Goal: Obtain resource: Download file/media

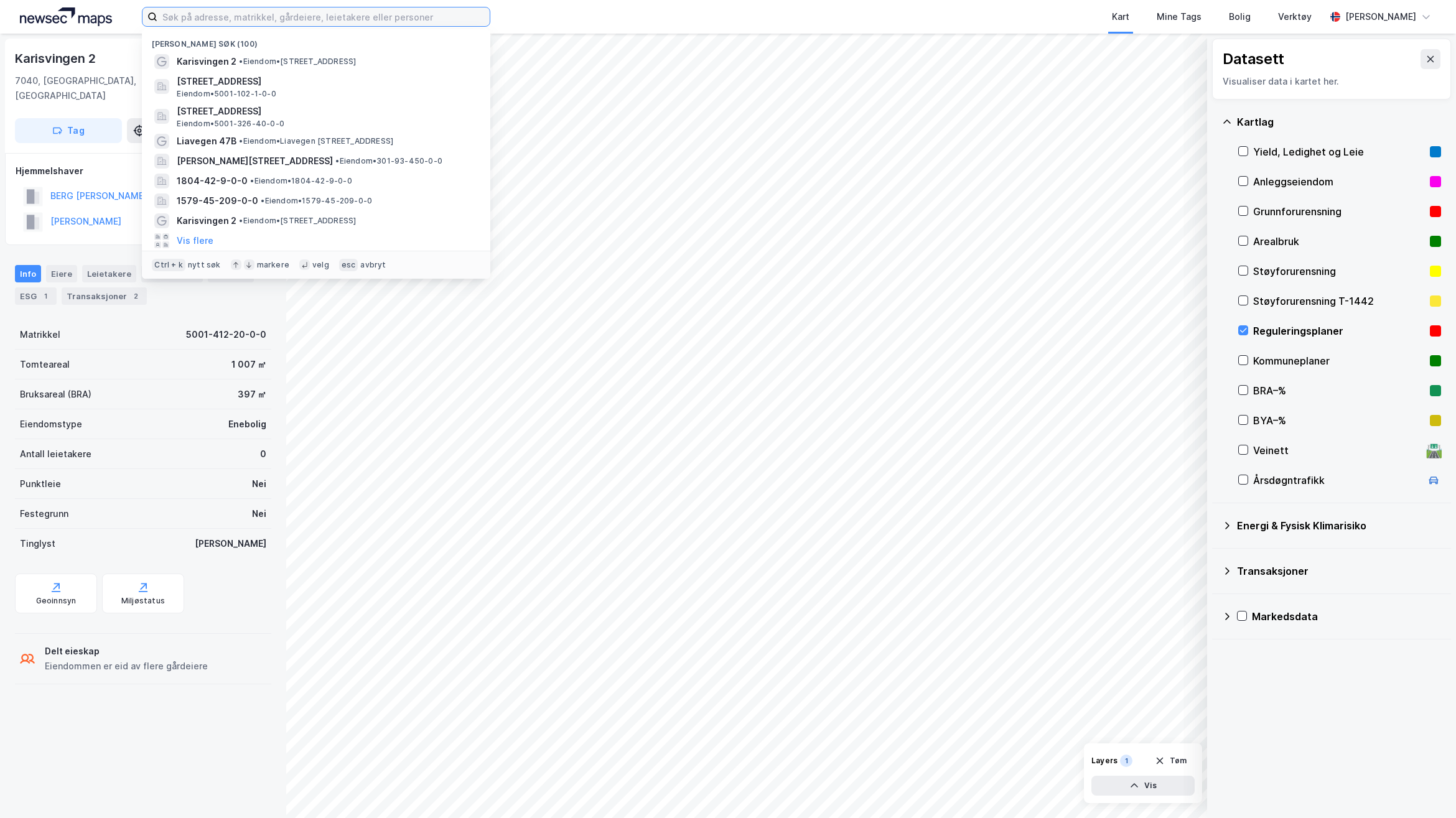
click at [308, 11] on input at bounding box center [323, 16] width 332 height 19
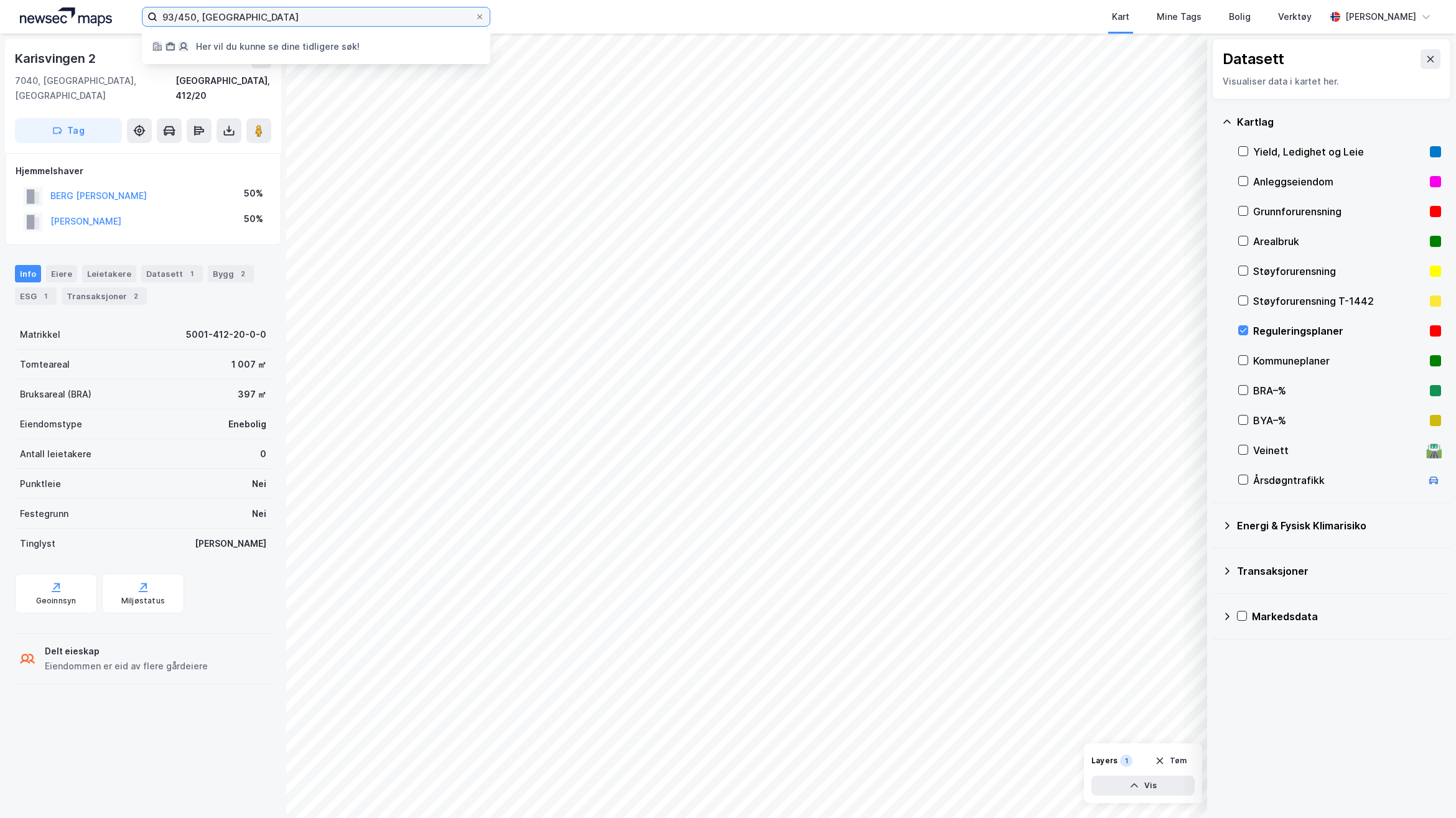
type input "93/450, [GEOGRAPHIC_DATA]"
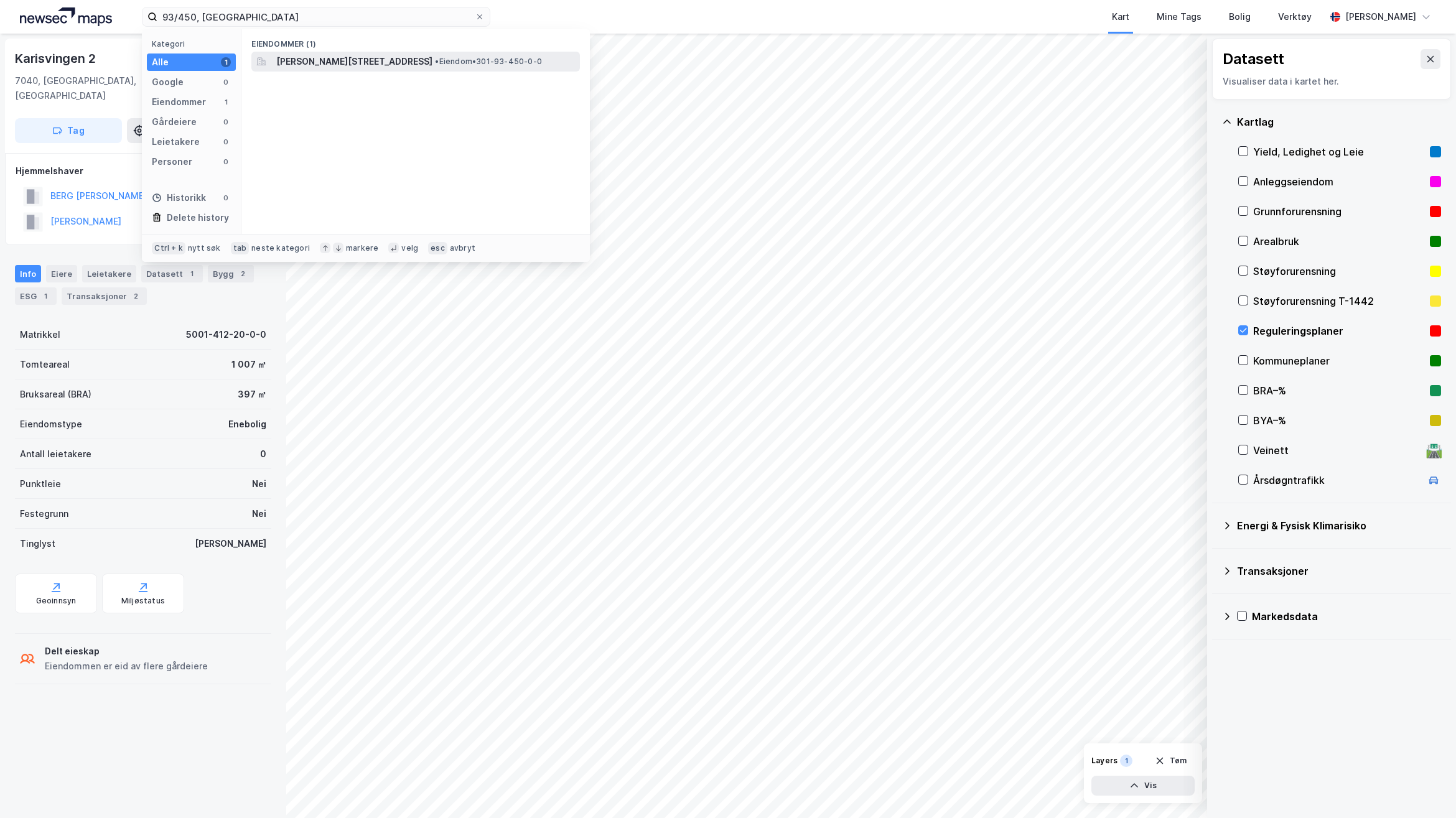
click at [316, 66] on span "[PERSON_NAME][STREET_ADDRESS]" at bounding box center [354, 62] width 156 height 15
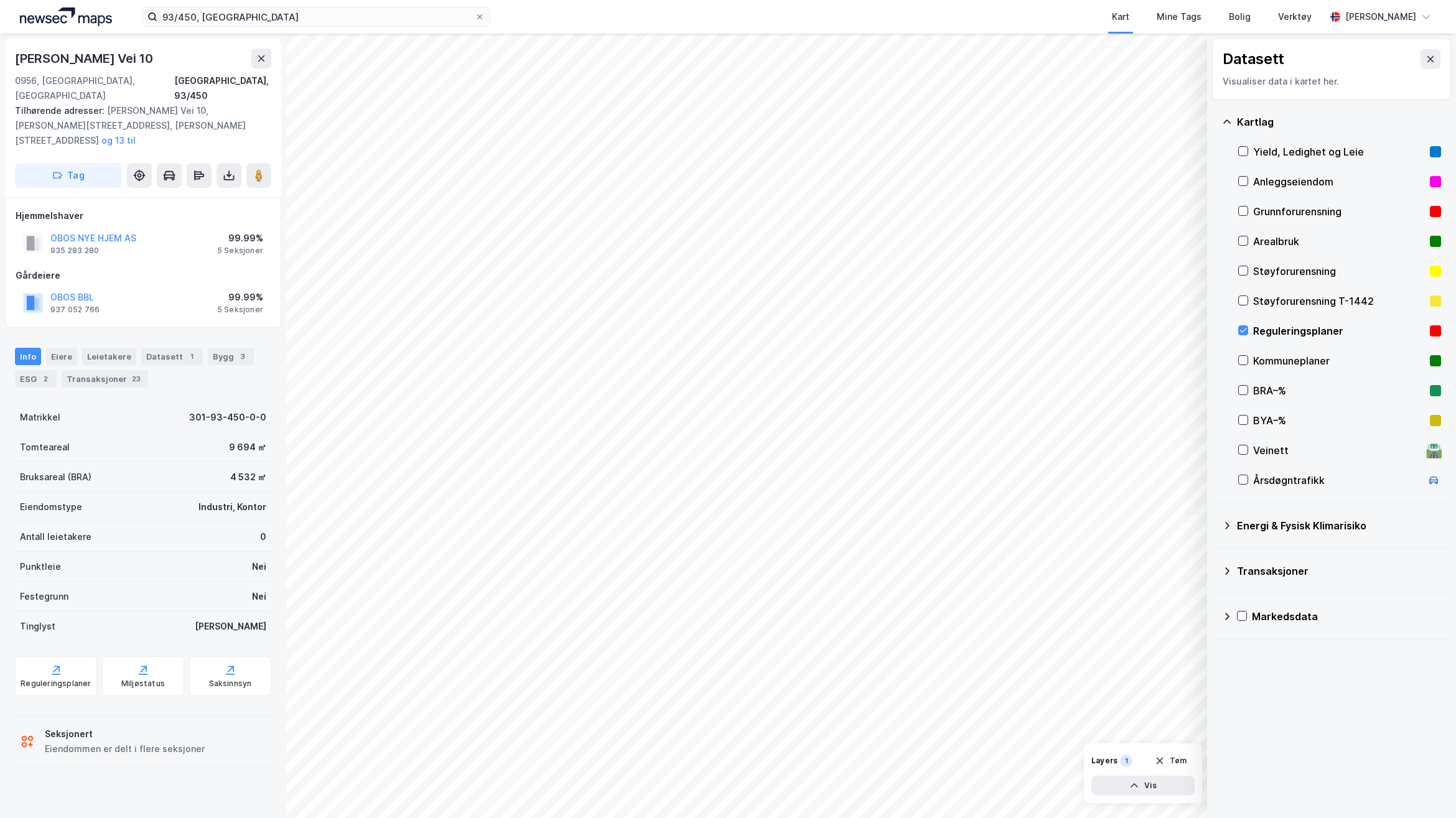
click at [168, 333] on div "Info [PERSON_NAME] Datasett 1 Bygg 3 ESG 2 Transaksjoner 23" at bounding box center [143, 362] width 286 height 60
click at [108, 348] on div "Leietakere" at bounding box center [109, 356] width 54 height 17
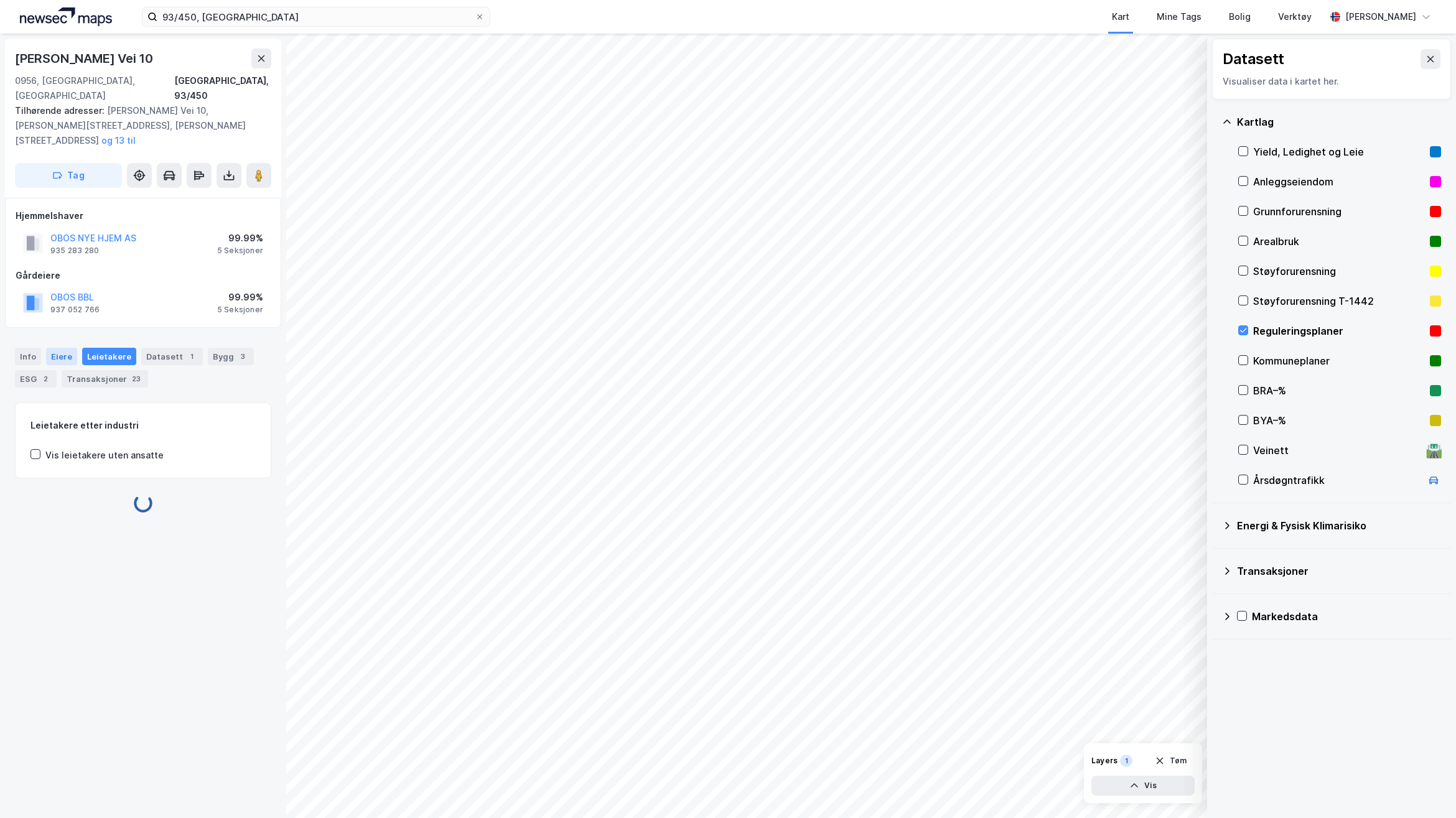
click at [60, 348] on div "Eiere" at bounding box center [61, 356] width 31 height 17
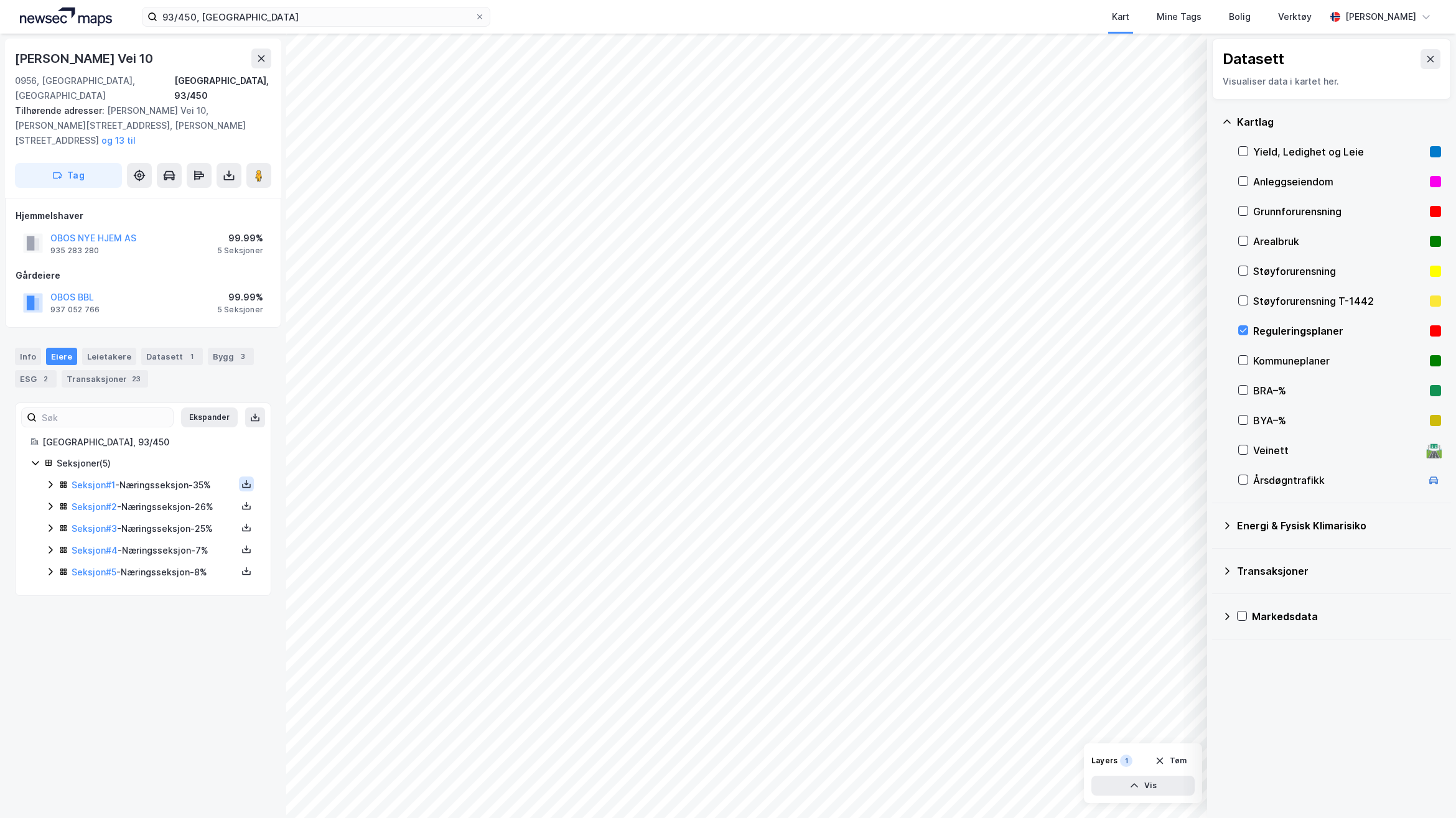
click at [242, 479] on icon at bounding box center [246, 484] width 10 height 10
click at [191, 432] on div "Grunnbok" at bounding box center [178, 447] width 110 height 30
click at [244, 526] on icon at bounding box center [246, 528] width 4 height 3
click at [182, 482] on div "Grunnbok" at bounding box center [171, 490] width 42 height 15
